Goal: Check status: Check status

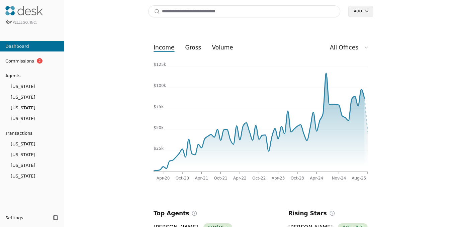
click at [347, 47] on html "for Pellego, Inc. Dashboard Commissions 2 Agents [US_STATE] [US_STATE] [US_STAT…" at bounding box center [228, 113] width 457 height 227
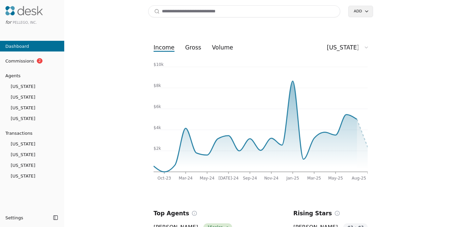
click at [190, 48] on button "gross" at bounding box center [193, 47] width 27 height 12
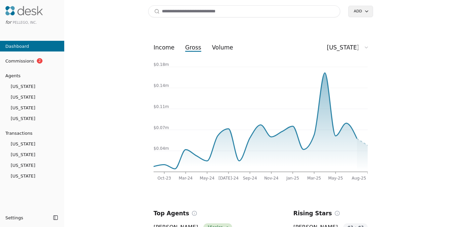
click at [216, 47] on button "volume" at bounding box center [222, 47] width 32 height 12
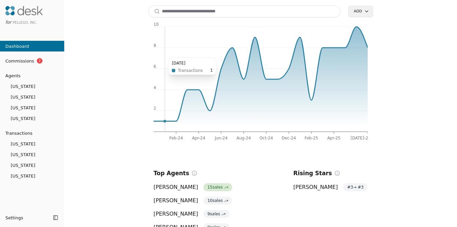
scroll to position [53, 0]
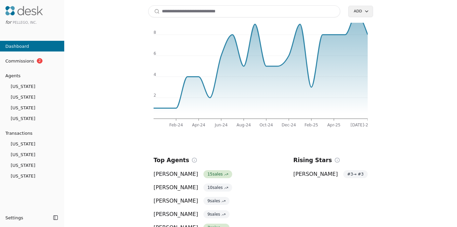
click at [37, 151] on span "[US_STATE]" at bounding box center [32, 154] width 64 height 7
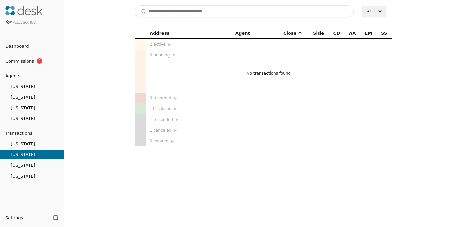
click at [180, 113] on td "111 closed ▶" at bounding box center [188, 108] width 86 height 11
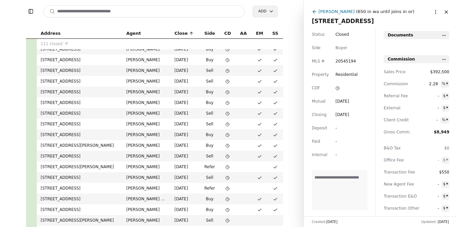
scroll to position [188, 0]
click at [182, 104] on td "[DATE]" at bounding box center [185, 102] width 29 height 11
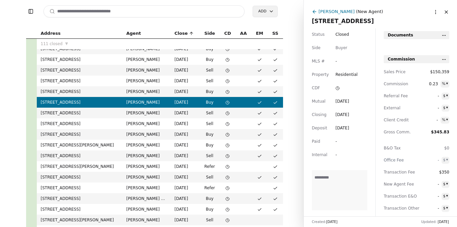
click at [184, 114] on td "[DATE]" at bounding box center [185, 113] width 29 height 11
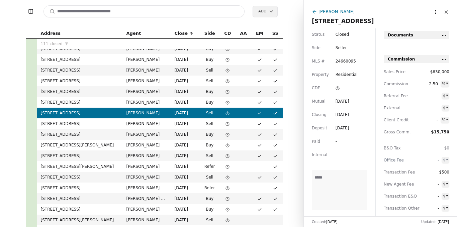
click at [156, 124] on td "[PERSON_NAME]" at bounding box center [146, 123] width 48 height 11
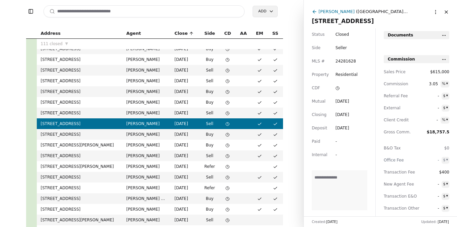
click at [148, 136] on td "[PERSON_NAME]" at bounding box center [146, 134] width 48 height 11
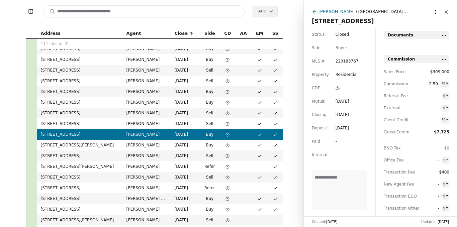
click at [148, 141] on td "[PERSON_NAME]" at bounding box center [146, 145] width 48 height 11
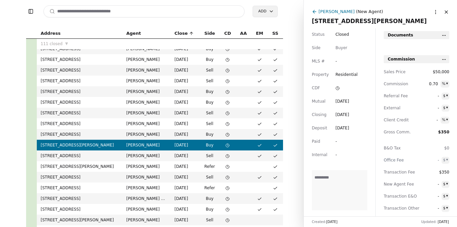
click at [148, 153] on td "[PERSON_NAME]" at bounding box center [146, 155] width 48 height 11
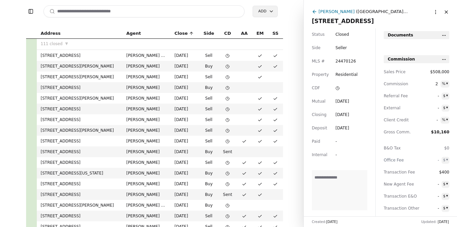
scroll to position [898, 0]
click at [443, 10] on button "Close" at bounding box center [446, 12] width 11 height 11
